Goal: Task Accomplishment & Management: Use online tool/utility

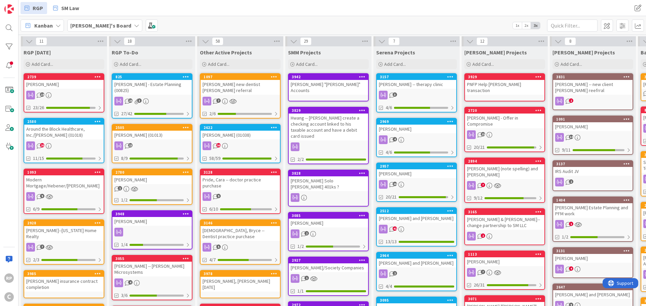
click at [60, 62] on div "Add Card..." at bounding box center [64, 64] width 81 height 10
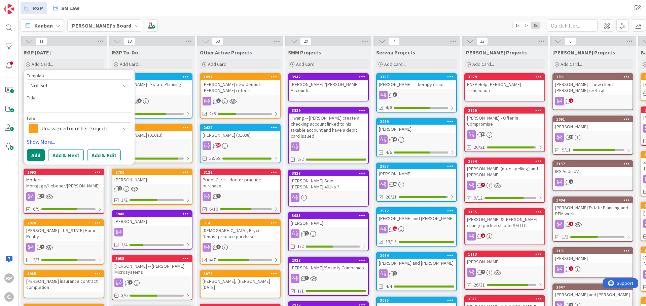
type textarea "x"
type textarea "C"
type textarea "x"
type textarea "C"
type textarea "x"
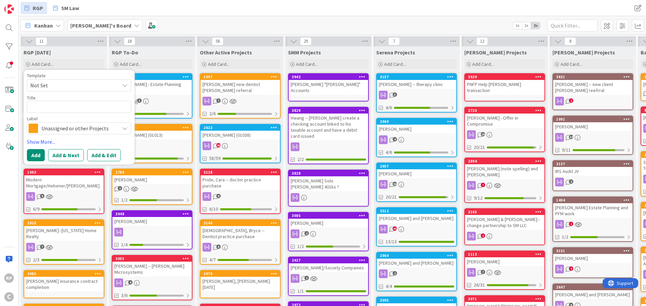
type textarea "A"
type textarea "x"
type textarea "As"
type textarea "x"
type textarea "Ass"
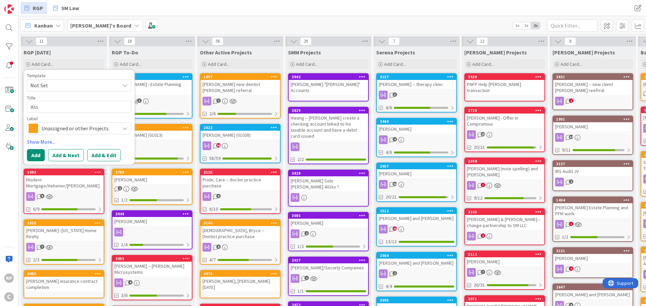
type textarea "x"
type textarea "As"
type textarea "x"
type textarea "A"
type textarea "x"
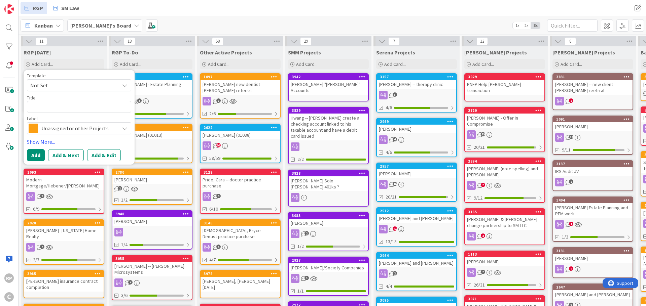
type textarea "M"
type textarea "x"
type textarea "MI"
type textarea "x"
type textarea "MI A"
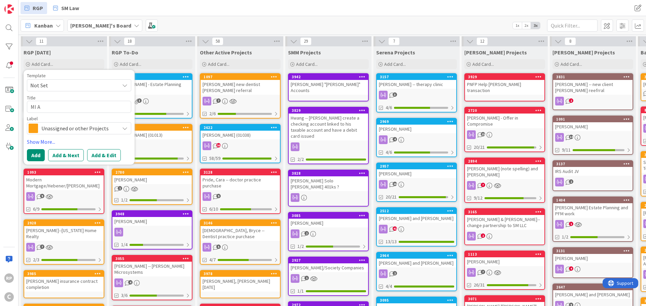
type textarea "x"
type textarea "MI As"
type textarea "x"
type textarea "MI Ass"
type textarea "x"
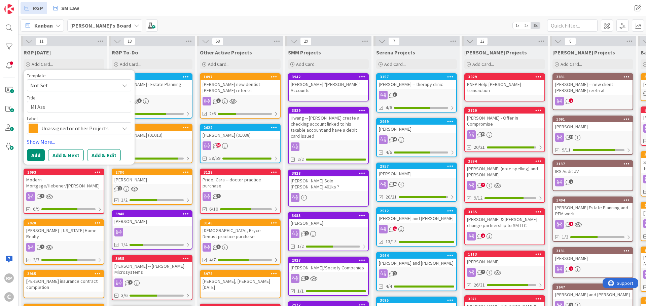
type textarea "MI Assi"
type textarea "x"
type textarea "MI Assig"
type textarea "x"
type textarea "MI Assign"
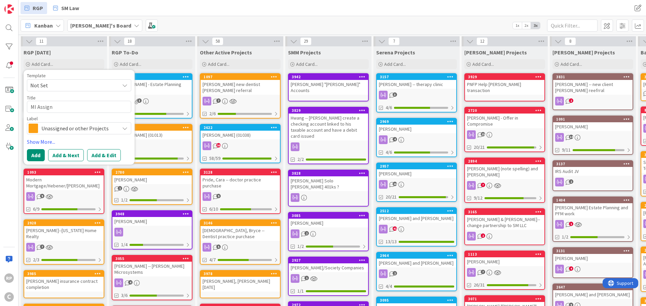
type textarea "x"
type textarea "MI Assignm"
type textarea "x"
type textarea "MI Assignme"
type textarea "x"
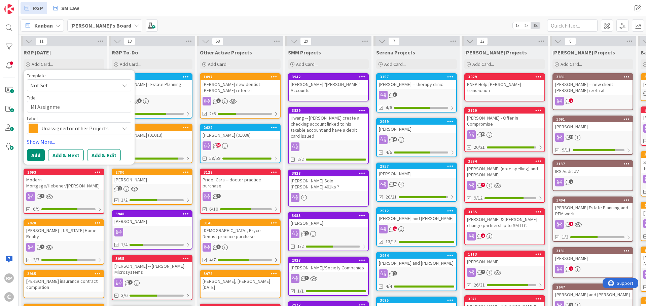
type textarea "MI Assignmen"
type textarea "x"
type textarea "MI Assignment"
type textarea "x"
type textarea "MI Assignment,"
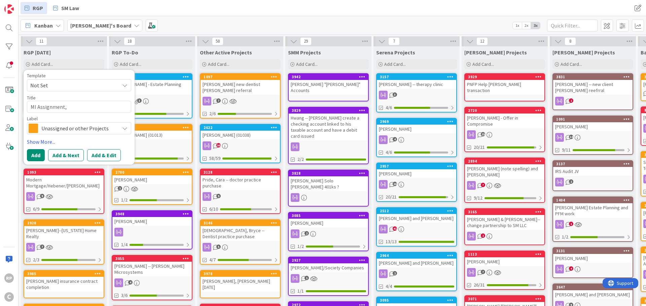
type textarea "x"
type textarea "MI Assignment,"
type textarea "x"
type textarea "MI Assignment, U"
type textarea "x"
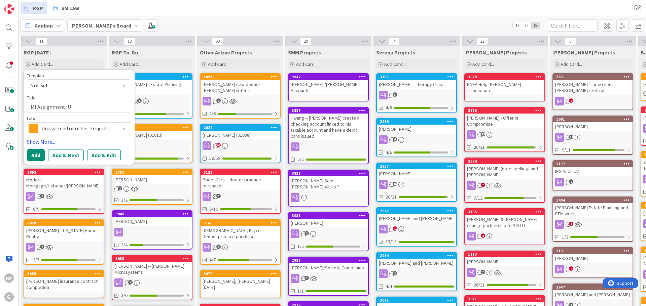
type textarea "MI Assignment, Up"
type textarea "x"
type textarea "MI Assignment, Upd"
type textarea "x"
type textarea "MI Assignment, Updat"
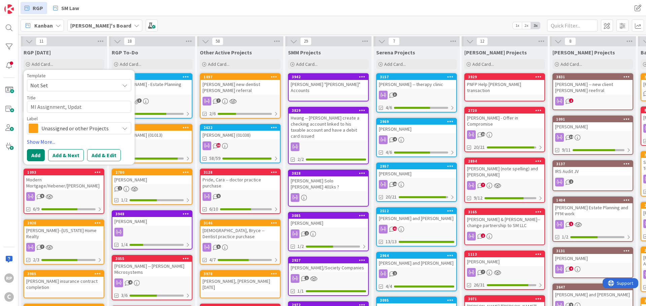
type textarea "x"
type textarea "MI Assignment, Update"
type textarea "x"
type textarea "MI Assignment, Updates"
type textarea "x"
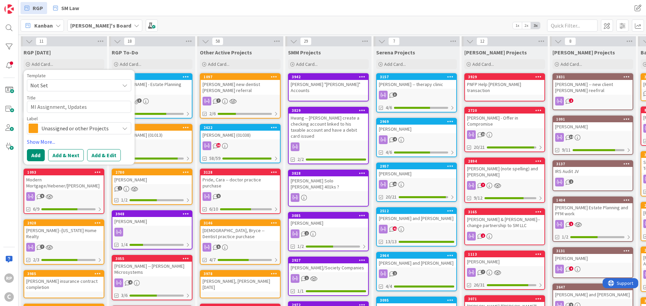
type textarea "MI Assignment, Update"
type textarea "x"
type textarea "MI Assignment, Updat"
type textarea "x"
type textarea "MI Assignment, Upda"
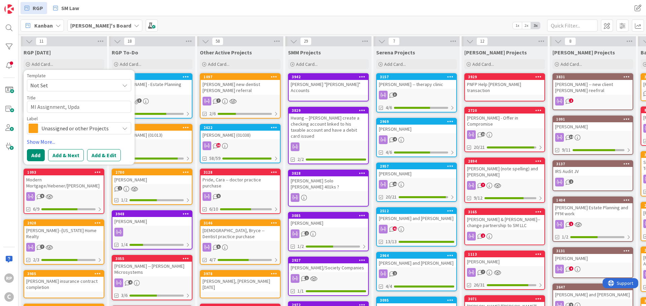
type textarea "x"
type textarea "MI Assignment, Upd"
type textarea "x"
type textarea "MI Assignment, Up"
type textarea "x"
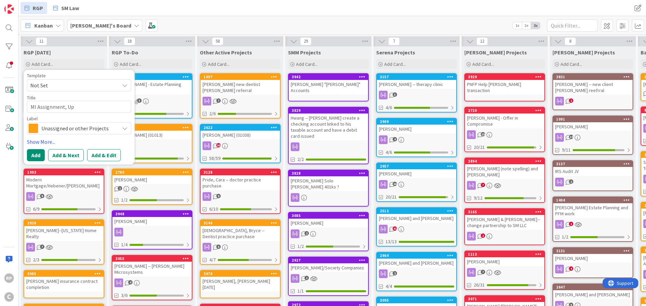
type textarea "MI Assignment, U"
type textarea "x"
type textarea "MI Assignment,"
type textarea "x"
type textarea "MI Assignment,"
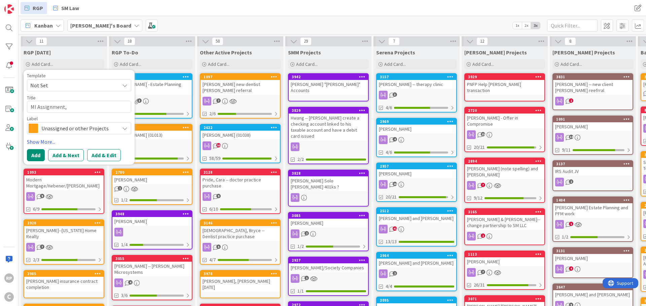
type textarea "x"
type textarea "MI Assignment, F"
type textarea "x"
type textarea "MI Assignment, Fi"
type textarea "x"
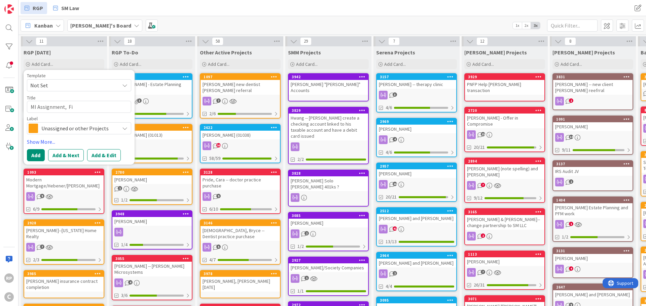
type textarea "MI Assignment, Fin"
type textarea "x"
type textarea "MI Assignment, Fina"
type textarea "x"
type textarea "MI Assignment, [PERSON_NAME]"
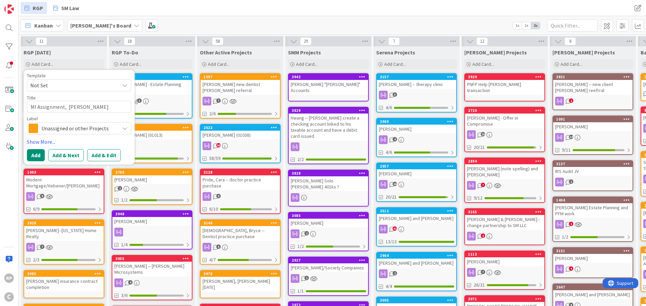
type textarea "x"
type textarea "MI Assignment, Finana"
type textarea "x"
type textarea "MI Assignment, Finanac"
type textarea "x"
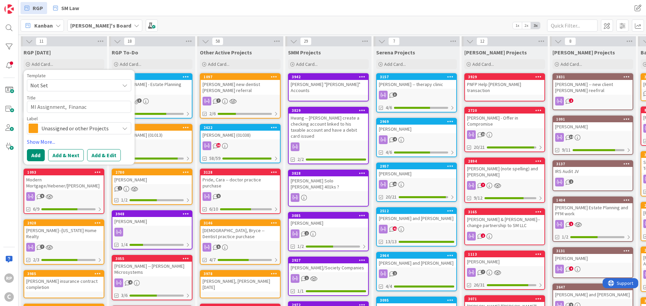
type textarea "MI Assignment, Finana"
type textarea "x"
type textarea "MI Assignment, [PERSON_NAME]"
type textarea "x"
type textarea "MI Assignment, Fina"
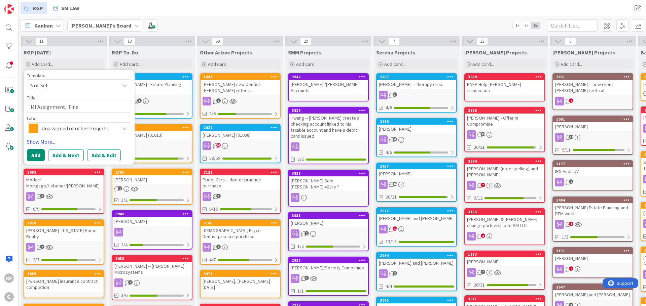
type textarea "x"
type textarea "MI Assignment, [PERSON_NAME]"
type textarea "x"
type textarea "MI Assignment, Financ"
type textarea "x"
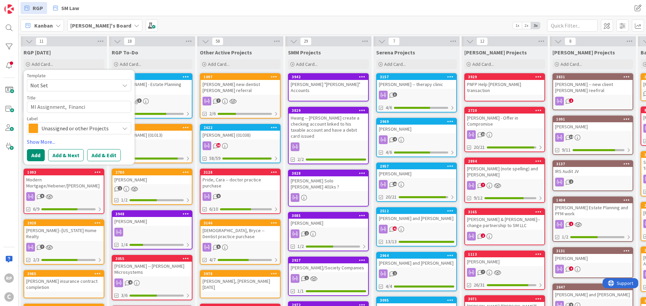
type textarea "MI Assignment, Financia"
type textarea "x"
type textarea "MI Assignment, Financial"
type textarea "x"
type textarea "MI Assignment, Financial Up"
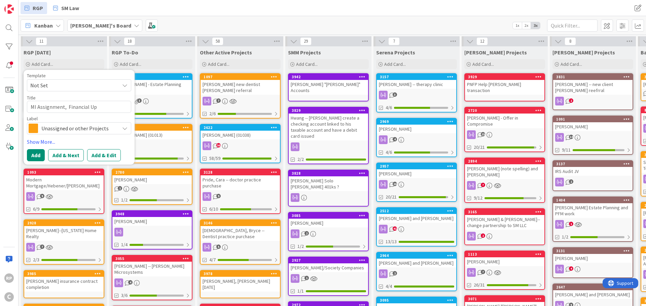
type textarea "x"
type textarea "MI Assignment, Financial Upd"
type textarea "x"
type textarea "MI Assignment, Financial Upda"
type textarea "x"
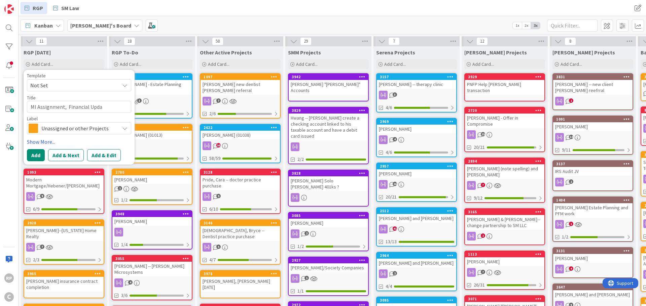
type textarea "MI Assignment, Financial Updat"
type textarea "x"
type textarea "MI Assignment, Financial Update"
type textarea "x"
type textarea "MI Assignment, Financial Updates"
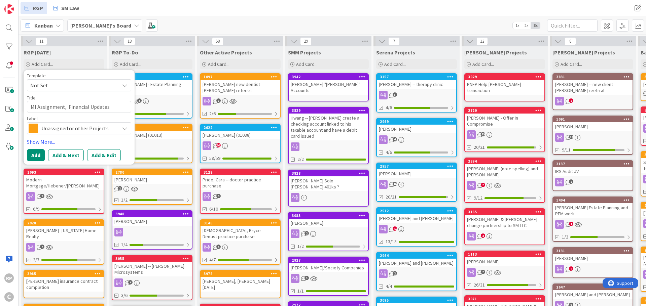
type textarea "x"
type textarea "MI Assignment, Financial Updates,"
type textarea "x"
type textarea "MI Assignment, Financial Updates,"
type textarea "x"
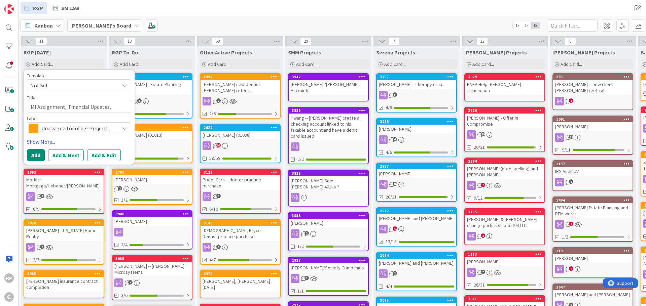
type textarea "MI Assignment, Financial Updates, T"
type textarea "x"
type textarea "MI Assignment, Financial Updates, Ti"
type textarea "x"
type textarea "MI Assignment, Financial Updates, Tit"
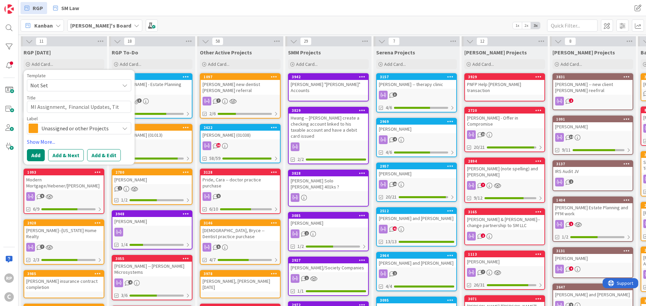
type textarea "x"
type textarea "MI Assignment, Financial Updates, Titl"
type textarea "x"
type textarea "MI Assignment, Financial Updates, Title"
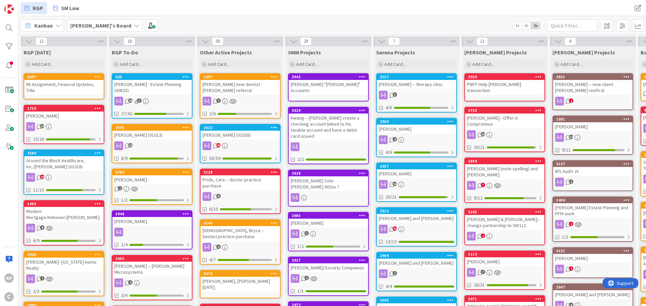
click at [61, 88] on div "MI Assignment, Financial Updates, Title" at bounding box center [63, 87] width 79 height 15
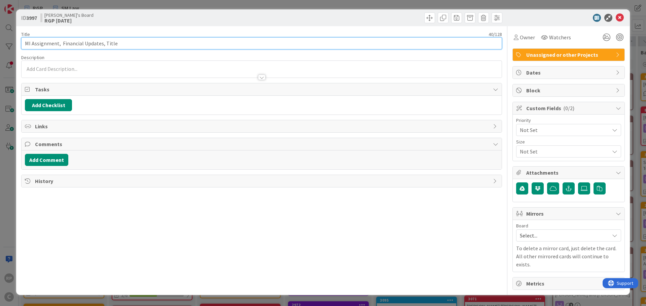
click at [151, 47] on input "MI Assignment, Financial Updates, Title" at bounding box center [261, 43] width 481 height 12
type input "MI Assignment, Financial Updates, Title, CPLR Bills"
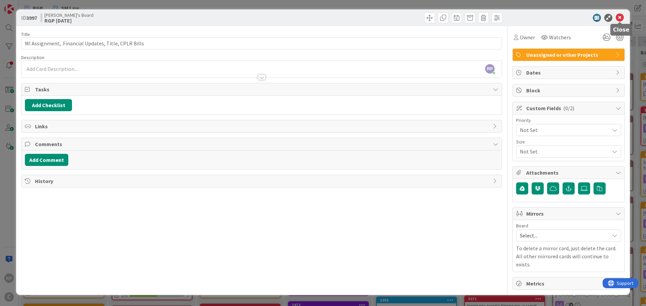
click at [581, 20] on div at bounding box center [565, 18] width 119 height 8
click at [618, 17] on icon at bounding box center [620, 18] width 8 height 8
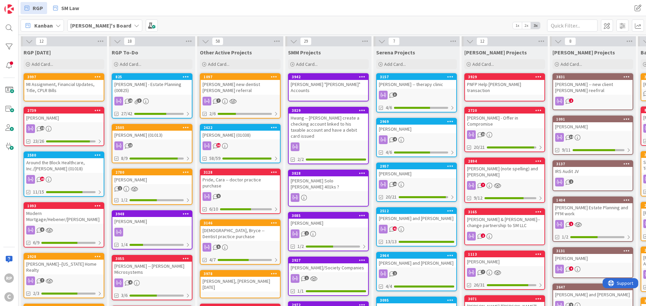
click at [99, 76] on icon at bounding box center [98, 76] width 6 height 5
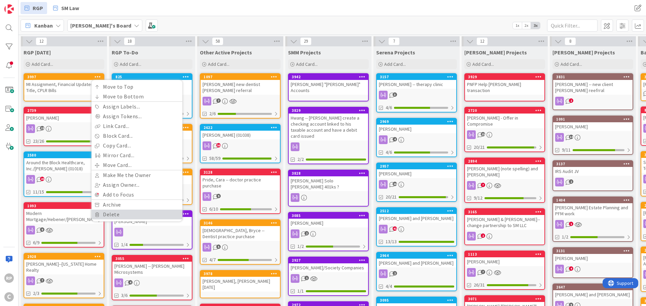
click at [120, 219] on link "Delete" at bounding box center [136, 215] width 91 height 10
